Goal: Information Seeking & Learning: Learn about a topic

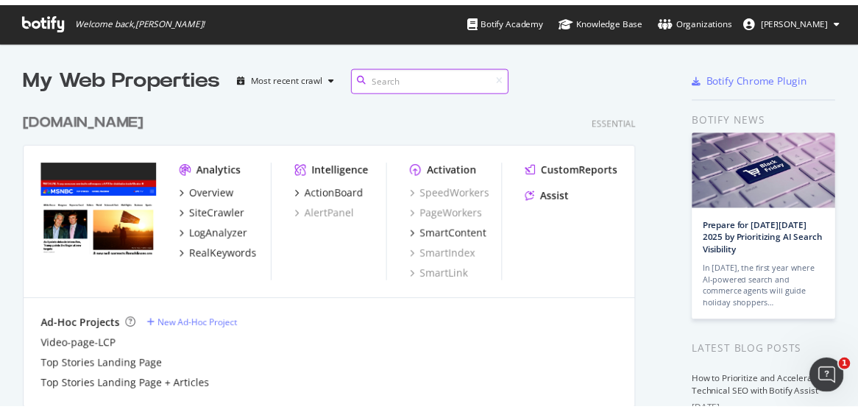
scroll to position [294, 0]
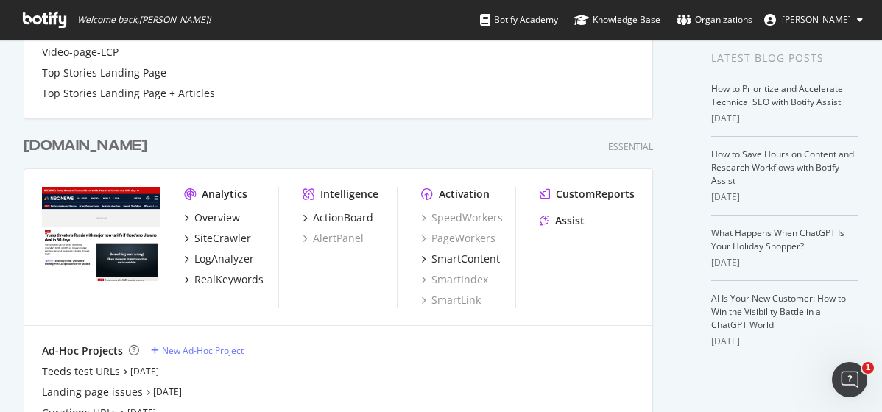
click at [54, 148] on div "[DOMAIN_NAME]" at bounding box center [86, 145] width 124 height 21
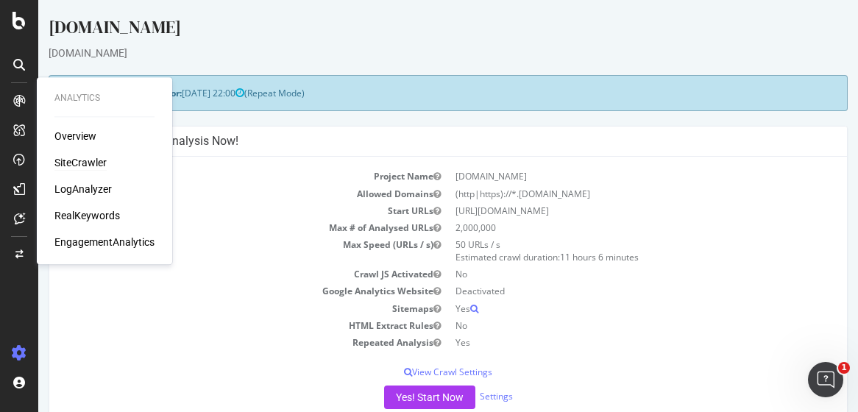
click at [96, 165] on div "SiteCrawler" at bounding box center [80, 162] width 52 height 15
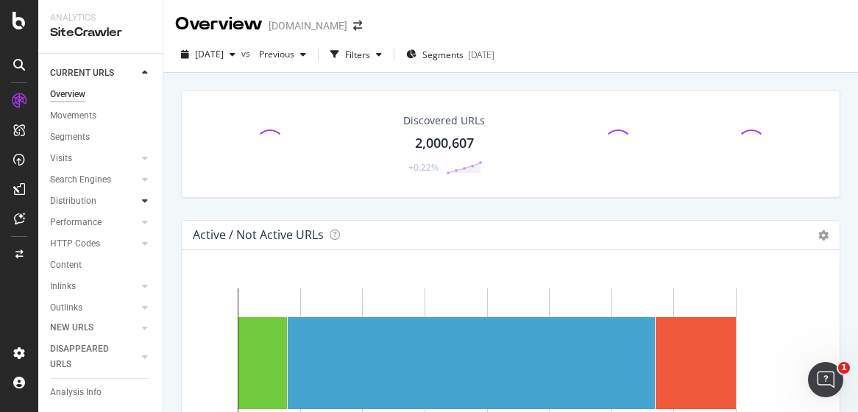
click at [142, 204] on icon at bounding box center [145, 201] width 6 height 9
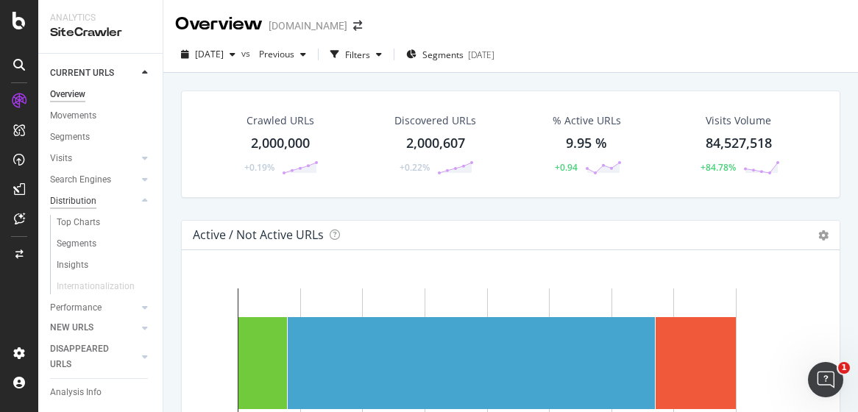
click at [79, 202] on div "Distribution" at bounding box center [73, 201] width 46 height 15
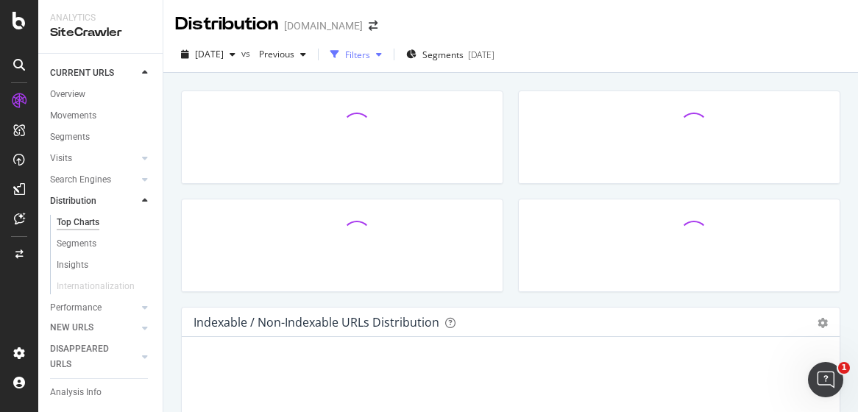
click at [370, 54] on div "Filters" at bounding box center [357, 55] width 25 height 13
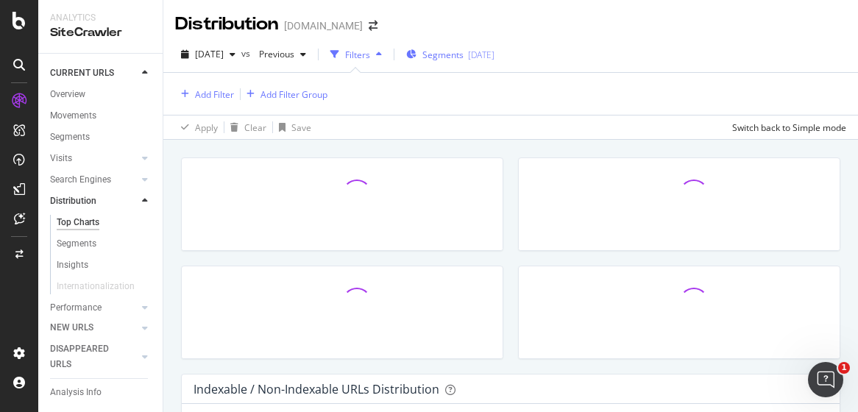
click at [456, 58] on span "Segments" at bounding box center [442, 55] width 41 height 13
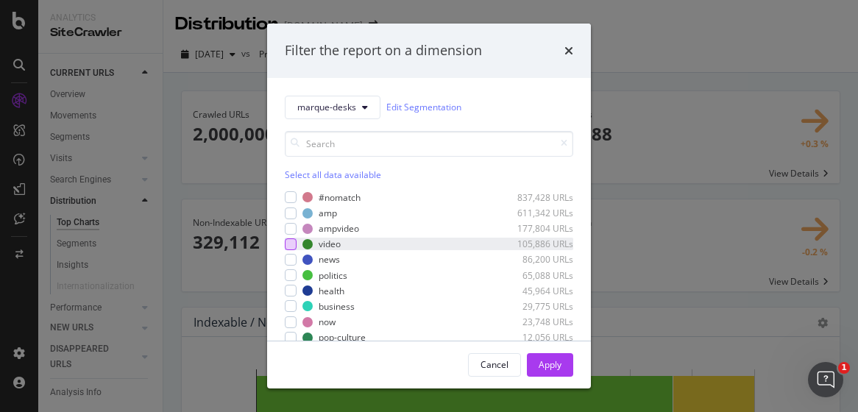
click at [291, 242] on div "modal" at bounding box center [291, 244] width 12 height 12
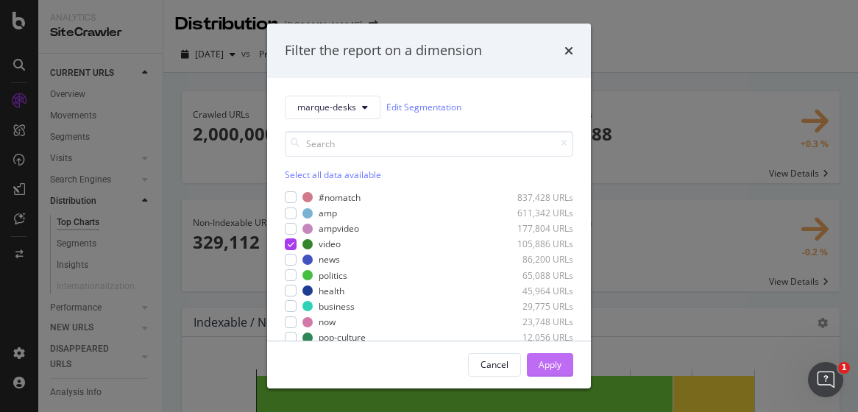
click at [553, 359] on div "Apply" at bounding box center [550, 364] width 23 height 13
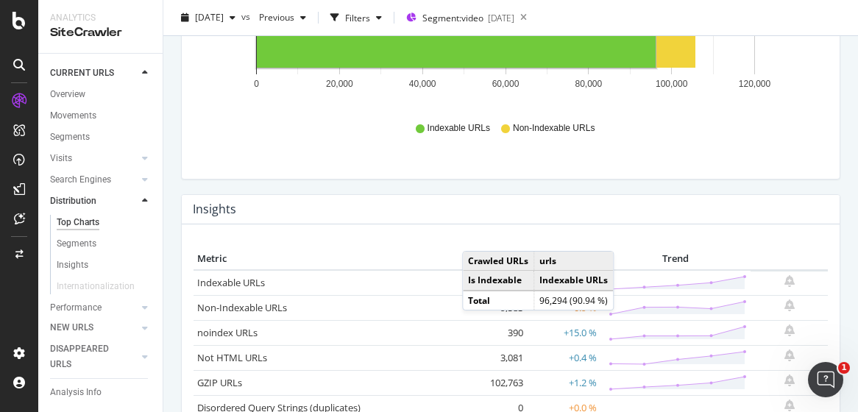
scroll to position [515, 0]
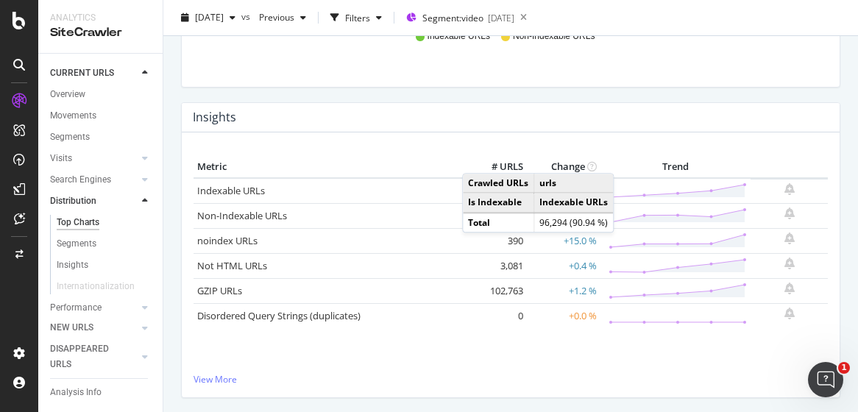
click at [211, 287] on link "GZIP URLs" at bounding box center [219, 290] width 45 height 13
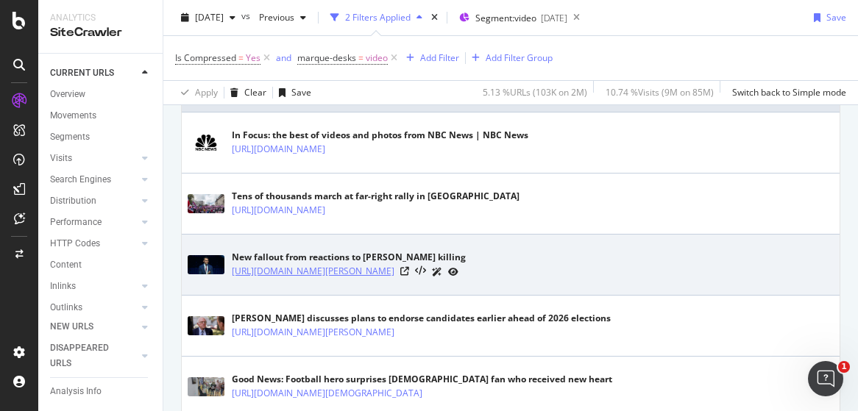
scroll to position [442, 0]
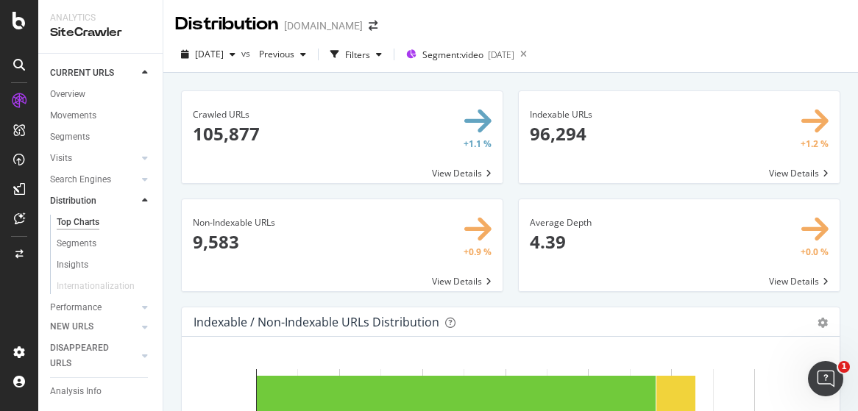
click at [671, 236] on span at bounding box center [679, 245] width 321 height 92
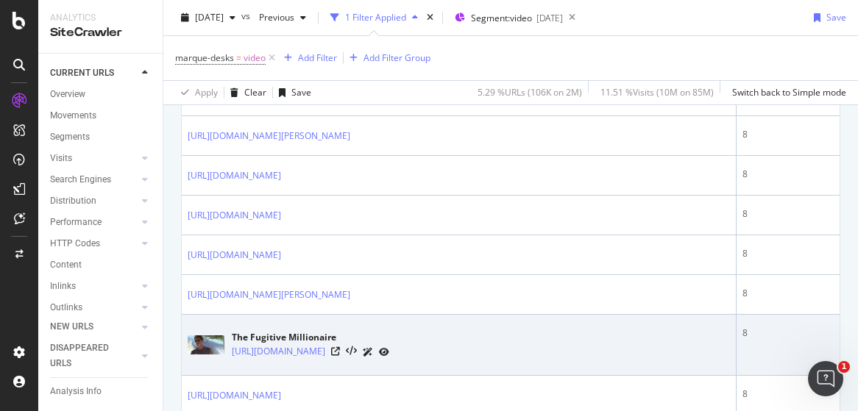
scroll to position [736, 0]
